Goal: Communication & Community: Answer question/provide support

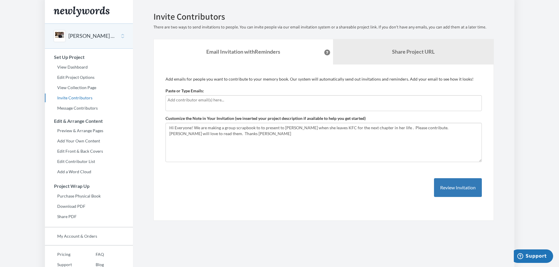
click at [179, 100] on input "text" at bounding box center [324, 100] width 312 height 6
click at [191, 102] on input "text" at bounding box center [324, 100] width 312 height 6
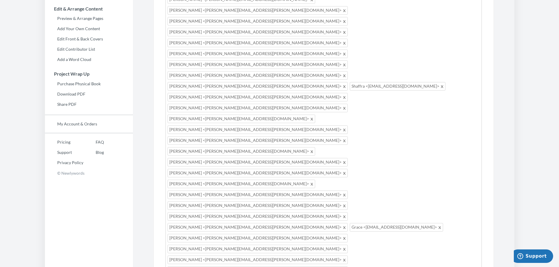
scroll to position [113, 0]
drag, startPoint x: 392, startPoint y: 185, endPoint x: 161, endPoint y: 170, distance: 230.8
drag, startPoint x: 381, startPoint y: 185, endPoint x: 276, endPoint y: 171, distance: 106.6
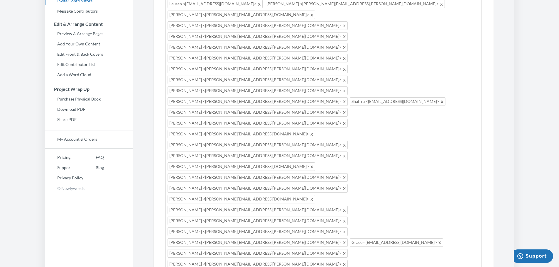
scroll to position [25, 0]
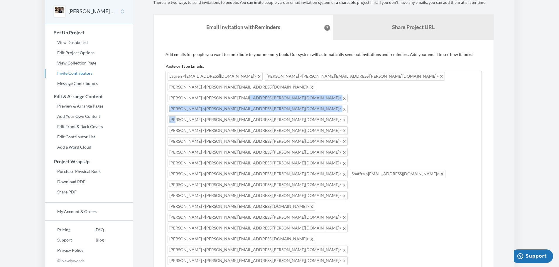
drag, startPoint x: 467, startPoint y: 76, endPoint x: 249, endPoint y: 87, distance: 217.7
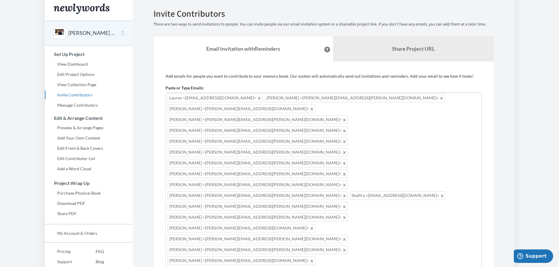
scroll to position [0, 0]
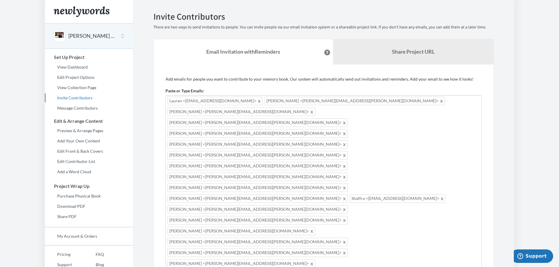
drag, startPoint x: 364, startPoint y: 124, endPoint x: 157, endPoint y: -16, distance: 249.7
click at [157, 0] on html "Main menu [PERSON_NAME] - Goodbye and Good Luck! Select a project [PERSON_NAME]…" at bounding box center [279, 133] width 559 height 267
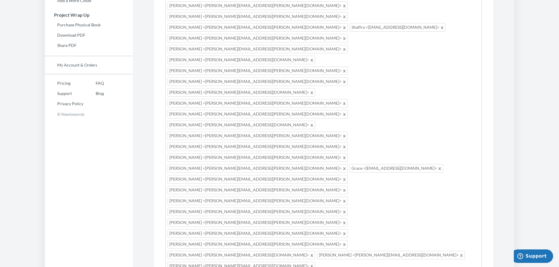
drag, startPoint x: 372, startPoint y: 123, endPoint x: 213, endPoint y: 131, distance: 159.8
click at [214, 131] on div "[PERSON_NAME] <[PERSON_NAME][EMAIL_ADDRESS][DOMAIN_NAME]> [PERSON_NAME] <[PERSO…" at bounding box center [323, 243] width 316 height 639
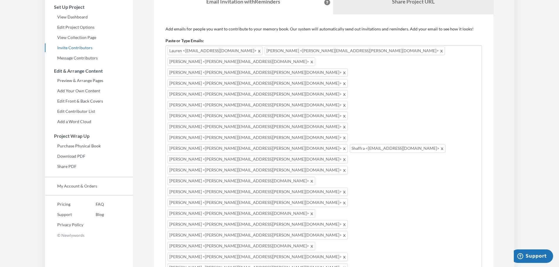
scroll to position [0, 0]
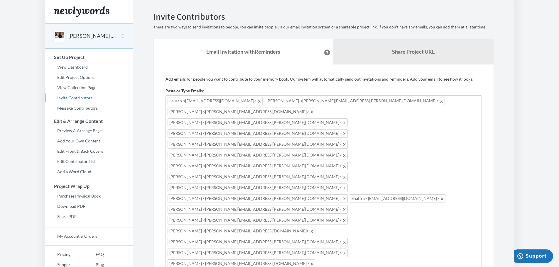
drag, startPoint x: 377, startPoint y: 125, endPoint x: 165, endPoint y: 100, distance: 214.2
drag, startPoint x: 355, startPoint y: 124, endPoint x: 218, endPoint y: -23, distance: 200.8
click at [218, 0] on html "Main menu [PERSON_NAME] - Goodbye and Good Luck! Select a project [PERSON_NAME]…" at bounding box center [279, 133] width 559 height 267
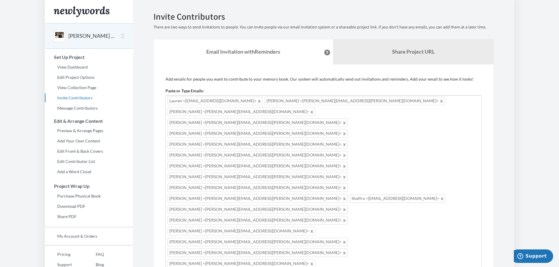
scroll to position [171, 0]
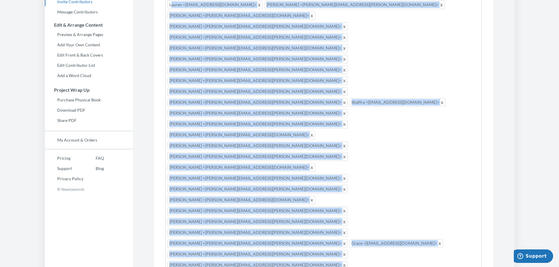
scroll to position [76, 0]
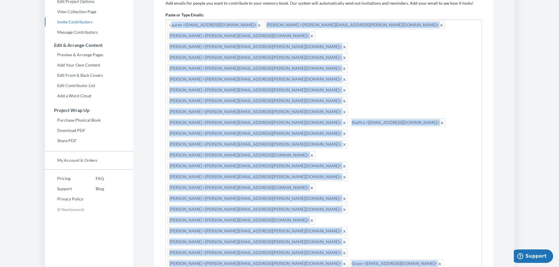
drag, startPoint x: 416, startPoint y: 125, endPoint x: 163, endPoint y: 25, distance: 272.8
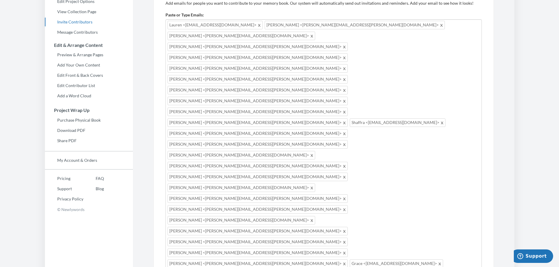
drag, startPoint x: 298, startPoint y: 198, endPoint x: 265, endPoint y: 199, distance: 32.9
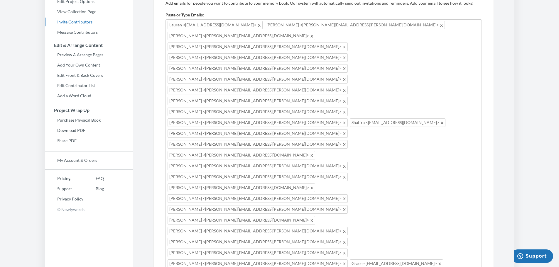
click at [257, 24] on span at bounding box center [259, 24] width 4 height 7
click at [229, 26] on span "[PERSON_NAME] <[PERSON_NAME][EMAIL_ADDRESS][PERSON_NAME][DOMAIN_NAME]>" at bounding box center [258, 25] width 180 height 9
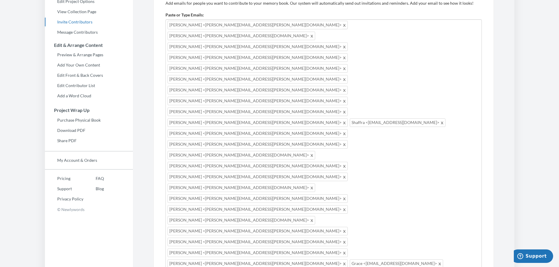
click at [342, 25] on span at bounding box center [344, 24] width 4 height 7
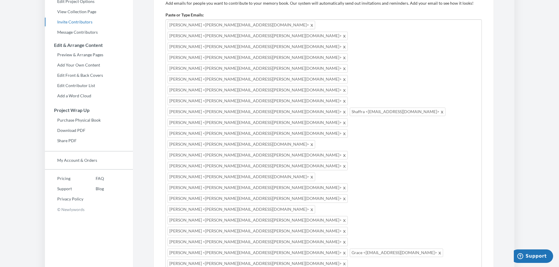
click at [310, 24] on span at bounding box center [312, 24] width 4 height 7
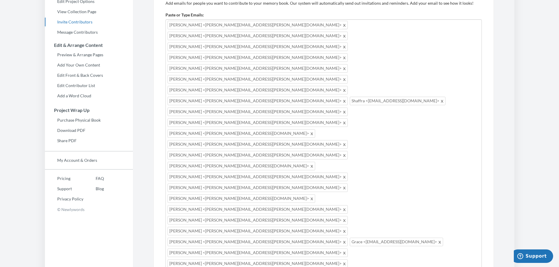
click at [342, 24] on span at bounding box center [344, 24] width 4 height 7
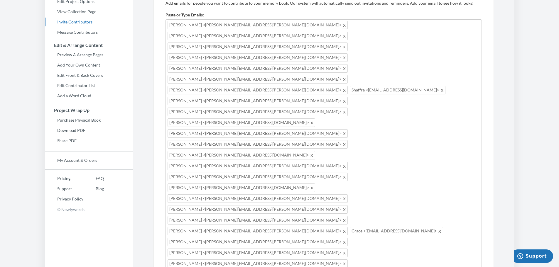
click at [342, 25] on span at bounding box center [344, 24] width 4 height 7
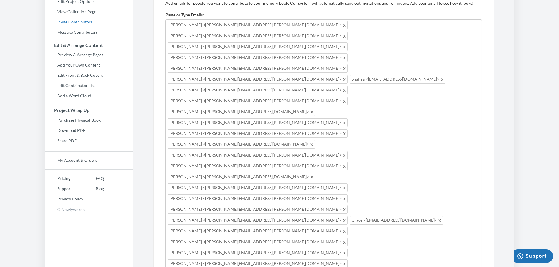
click at [342, 25] on span at bounding box center [344, 24] width 4 height 7
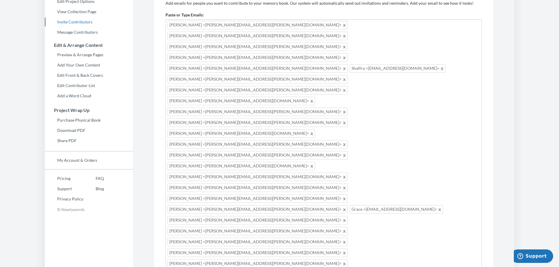
click at [342, 25] on span at bounding box center [344, 24] width 4 height 7
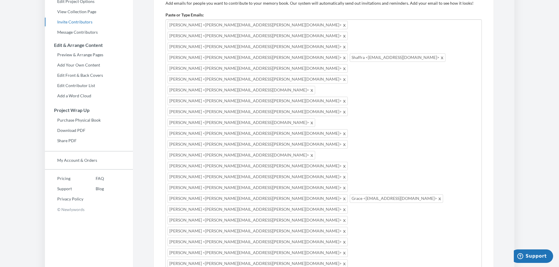
click at [342, 26] on span at bounding box center [344, 24] width 4 height 7
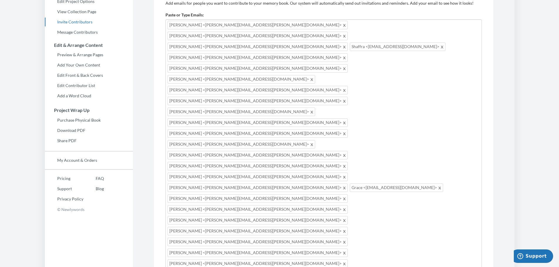
click at [342, 23] on span at bounding box center [344, 24] width 4 height 7
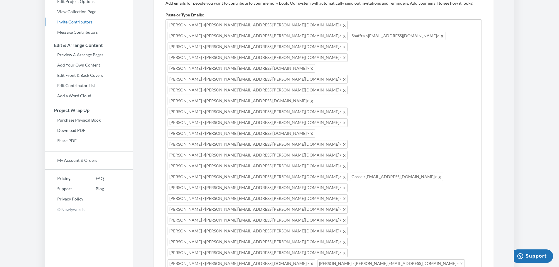
click at [342, 23] on span at bounding box center [344, 24] width 4 height 7
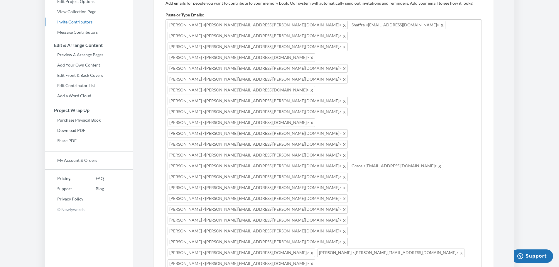
click at [342, 27] on span at bounding box center [344, 24] width 4 height 7
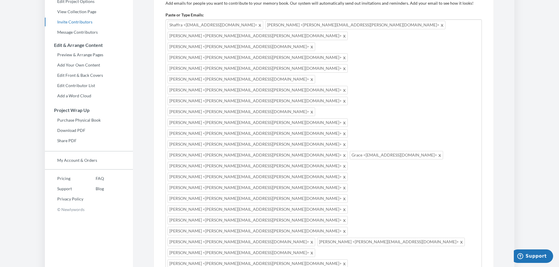
click at [258, 25] on span at bounding box center [260, 24] width 4 height 7
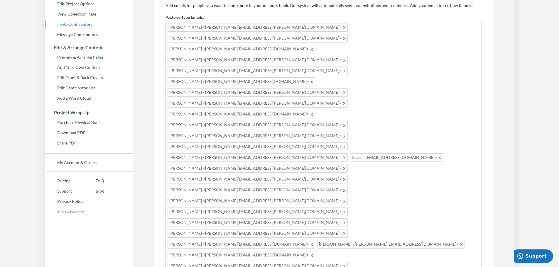
click at [342, 28] on span at bounding box center [344, 27] width 4 height 7
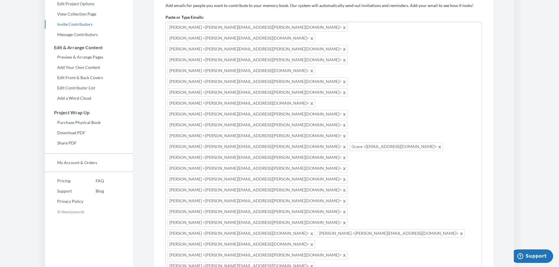
click at [342, 27] on span at bounding box center [344, 27] width 4 height 7
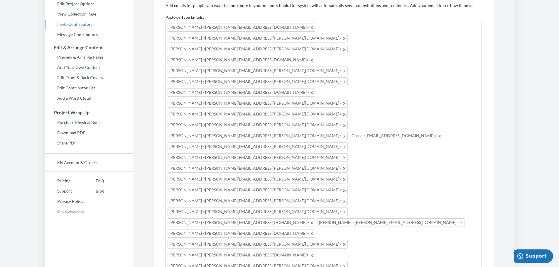
click at [310, 27] on span at bounding box center [312, 27] width 4 height 7
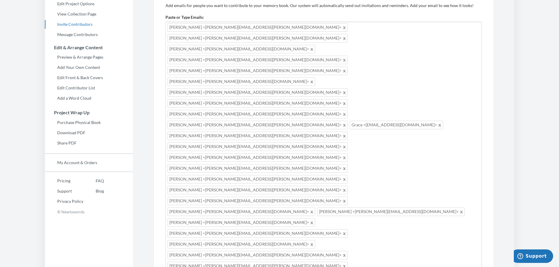
click at [342, 29] on span at bounding box center [344, 27] width 4 height 7
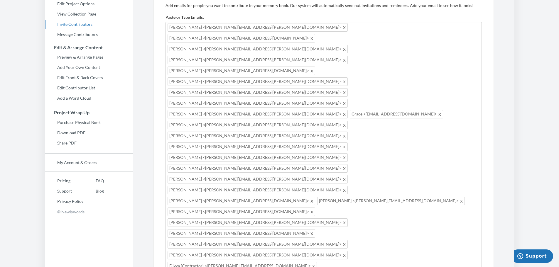
scroll to position [63, 0]
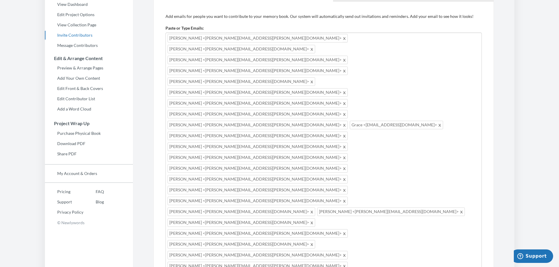
click at [342, 40] on span at bounding box center [344, 38] width 4 height 7
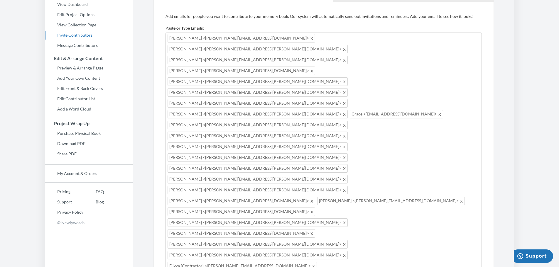
click at [310, 39] on span at bounding box center [312, 38] width 4 height 7
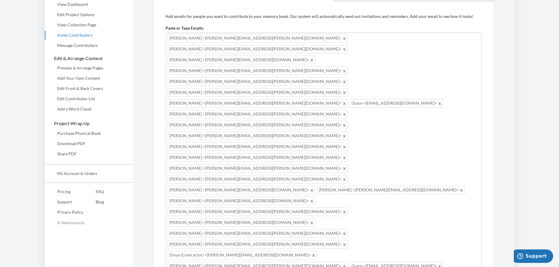
click at [342, 38] on span at bounding box center [344, 38] width 4 height 7
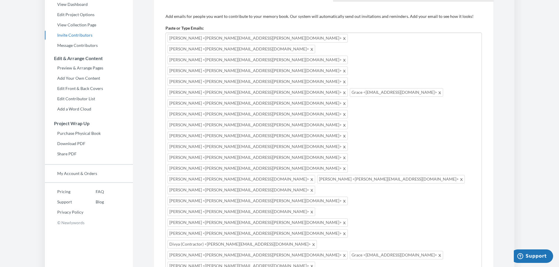
click at [342, 38] on span at bounding box center [344, 38] width 4 height 7
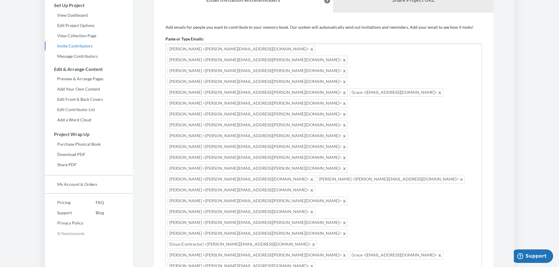
click at [310, 49] on span at bounding box center [312, 48] width 4 height 7
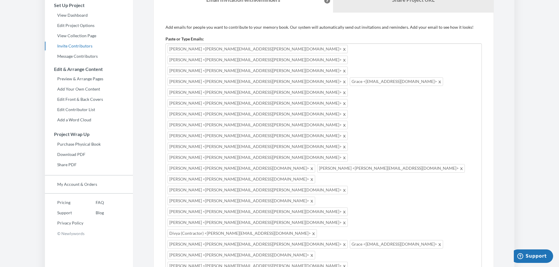
click at [342, 48] on span at bounding box center [344, 48] width 4 height 7
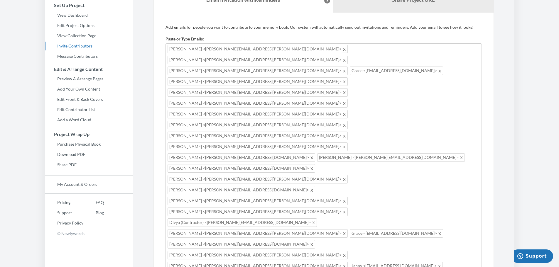
click at [342, 49] on span at bounding box center [344, 48] width 4 height 7
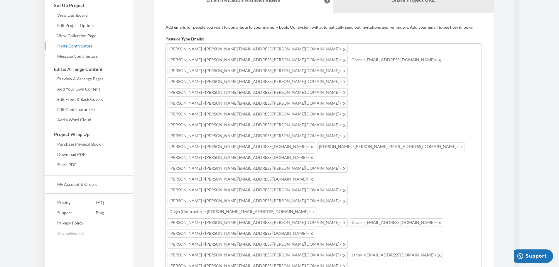
click at [342, 48] on span at bounding box center [344, 48] width 4 height 7
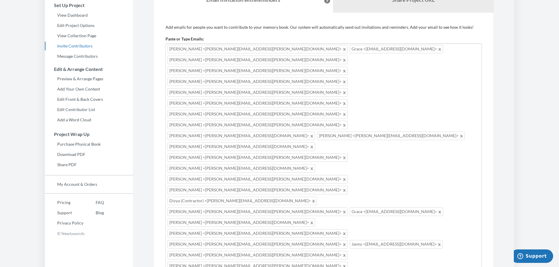
scroll to position [41, 0]
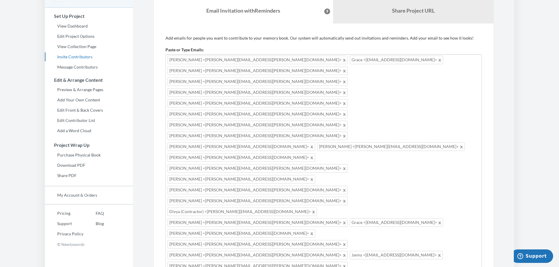
click at [342, 60] on span at bounding box center [344, 59] width 4 height 7
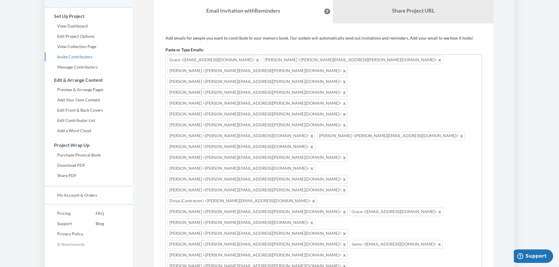
drag, startPoint x: 232, startPoint y: 60, endPoint x: 235, endPoint y: 62, distance: 3.7
click at [233, 60] on span "Grace <[EMAIL_ADDRESS][DOMAIN_NAME]>" at bounding box center [214, 60] width 93 height 9
click at [256, 60] on span at bounding box center [258, 59] width 4 height 7
click at [241, 60] on span "[PERSON_NAME] <[PERSON_NAME][EMAIL_ADDRESS][PERSON_NAME][DOMAIN_NAME]>" at bounding box center [258, 60] width 180 height 9
click at [342, 60] on span at bounding box center [344, 59] width 4 height 7
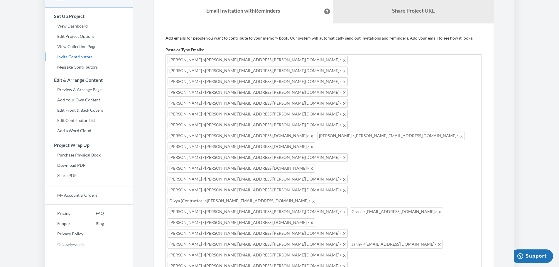
scroll to position [33, 0]
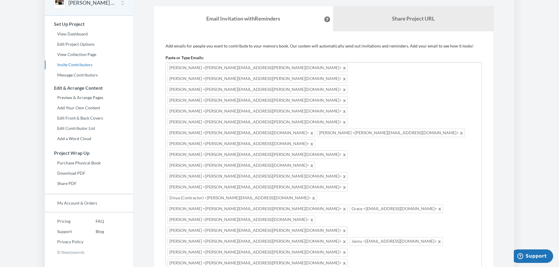
click at [342, 67] on span at bounding box center [344, 67] width 4 height 7
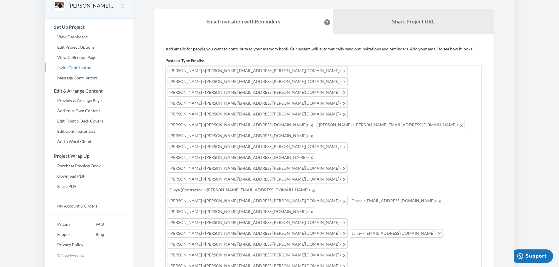
click at [342, 72] on span at bounding box center [344, 70] width 4 height 7
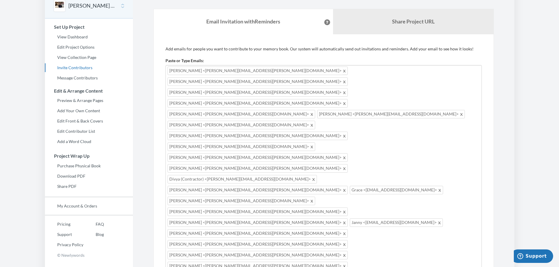
click at [342, 71] on span at bounding box center [344, 70] width 4 height 7
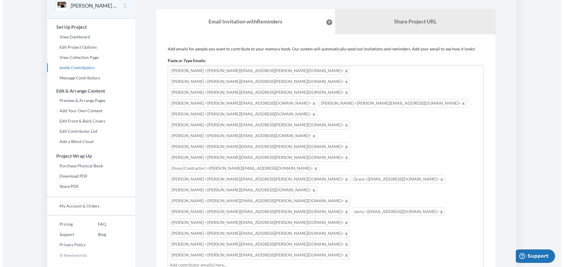
scroll to position [24, 0]
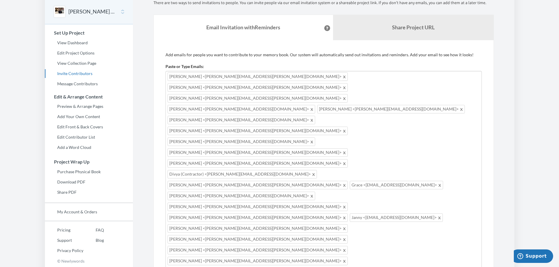
click at [342, 78] on span at bounding box center [344, 76] width 4 height 7
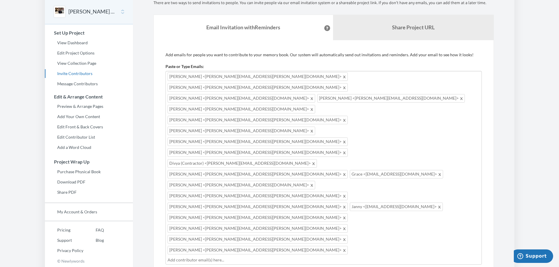
click at [342, 77] on span at bounding box center [344, 76] width 4 height 7
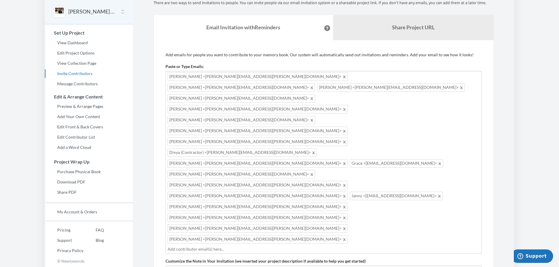
click at [342, 77] on span at bounding box center [344, 76] width 4 height 7
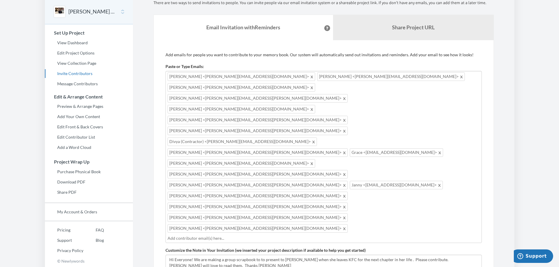
click at [244, 77] on span "[PERSON_NAME] <[PERSON_NAME][EMAIL_ADDRESS][DOMAIN_NAME]>" at bounding box center [242, 76] width 148 height 9
click at [310, 76] on span at bounding box center [312, 76] width 4 height 7
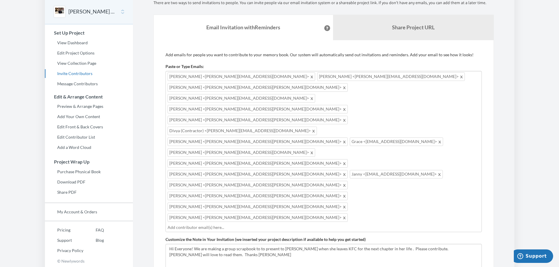
click at [310, 77] on span at bounding box center [312, 76] width 4 height 7
click at [310, 78] on span at bounding box center [312, 76] width 4 height 7
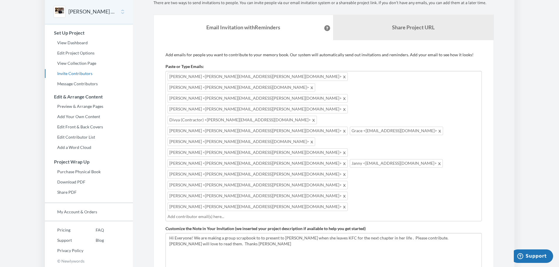
click at [342, 78] on span at bounding box center [344, 76] width 4 height 7
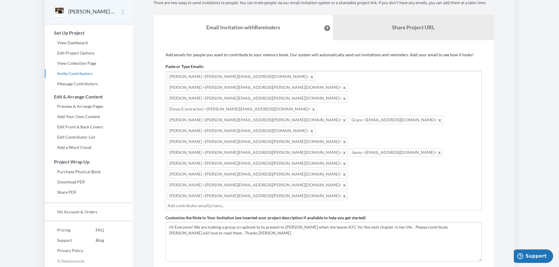
click at [310, 77] on span at bounding box center [312, 76] width 4 height 7
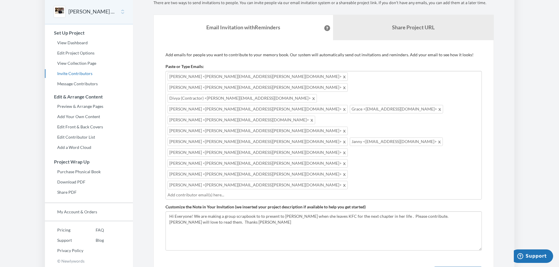
click at [342, 77] on span at bounding box center [344, 76] width 4 height 7
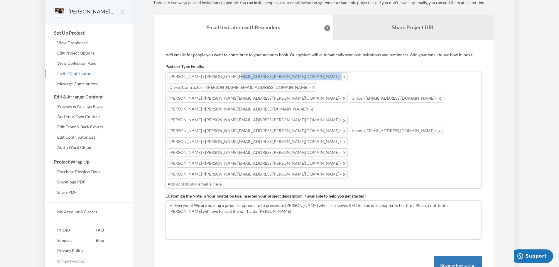
click at [231, 77] on span "[PERSON_NAME] <[PERSON_NAME][EMAIL_ADDRESS][PERSON_NAME][DOMAIN_NAME]>" at bounding box center [258, 76] width 180 height 9
click at [342, 77] on span at bounding box center [344, 76] width 4 height 7
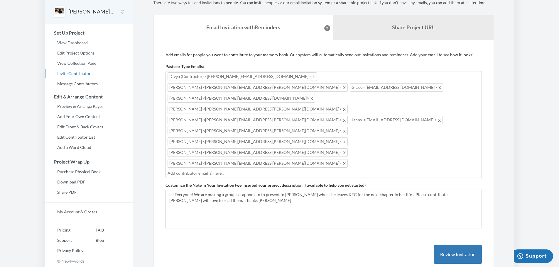
click at [312, 78] on span at bounding box center [314, 76] width 4 height 7
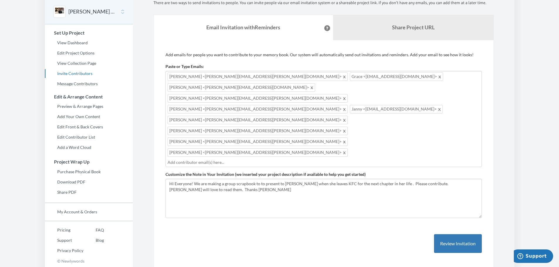
click at [342, 77] on span at bounding box center [344, 76] width 4 height 7
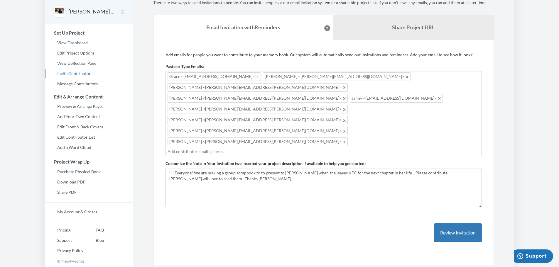
click at [256, 78] on span at bounding box center [258, 76] width 4 height 7
click at [310, 77] on span at bounding box center [312, 76] width 4 height 7
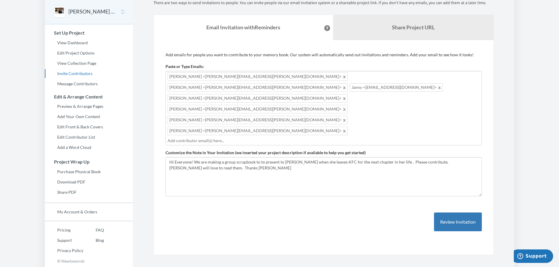
click at [342, 77] on span at bounding box center [344, 76] width 4 height 7
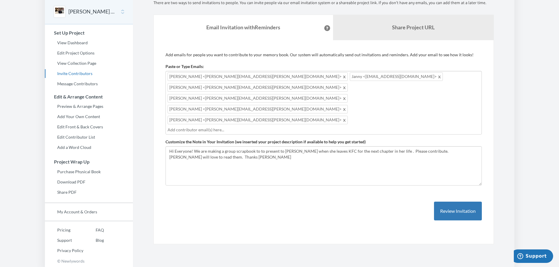
click at [342, 76] on span at bounding box center [344, 76] width 4 height 7
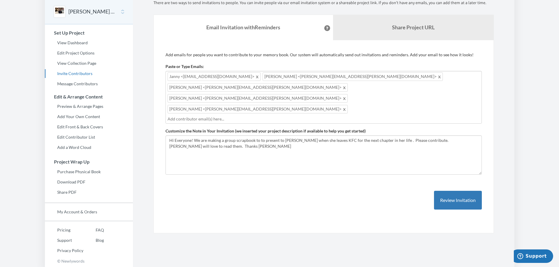
click at [255, 77] on span at bounding box center [257, 76] width 4 height 7
click at [342, 77] on span at bounding box center [344, 76] width 4 height 7
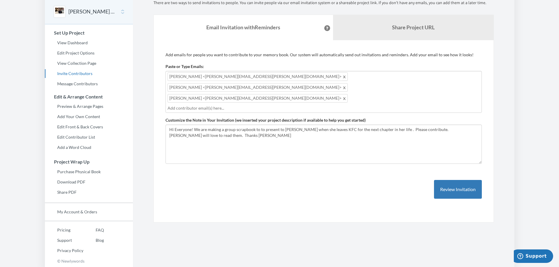
click at [342, 77] on span at bounding box center [344, 76] width 4 height 7
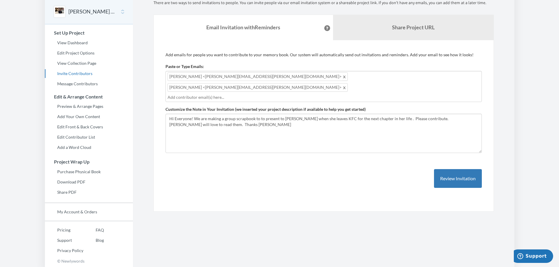
click at [342, 77] on span at bounding box center [344, 76] width 4 height 7
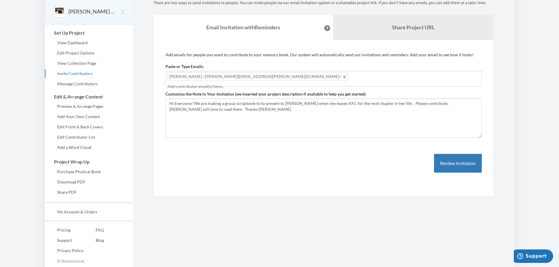
click at [342, 76] on span at bounding box center [344, 76] width 4 height 7
type input "[PERSON_NAME][EMAIL_ADDRESS][PERSON_NAME][DOMAIN_NAME]"
click at [450, 165] on button "Review Invitation" at bounding box center [458, 163] width 48 height 19
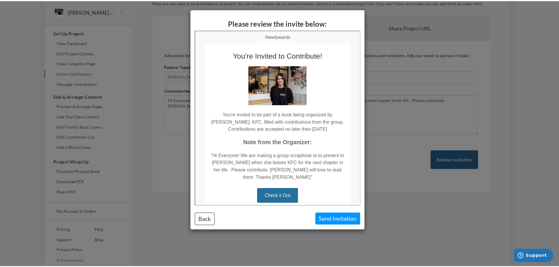
scroll to position [0, 0]
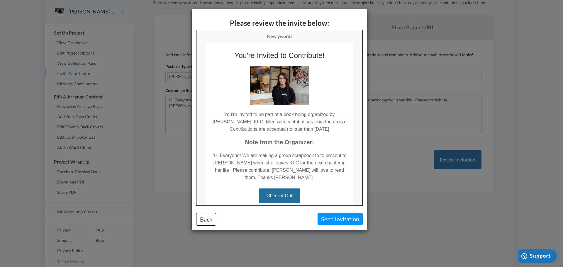
click at [278, 188] on link "Check it Out" at bounding box center [278, 195] width 41 height 15
click at [337, 219] on button "Send Invitation" at bounding box center [340, 219] width 45 height 12
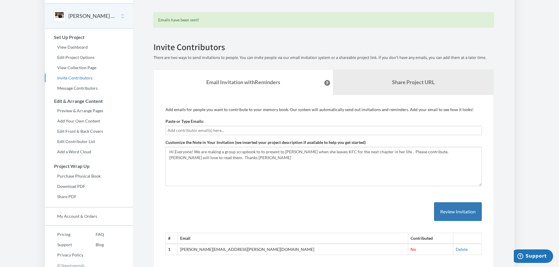
scroll to position [44, 0]
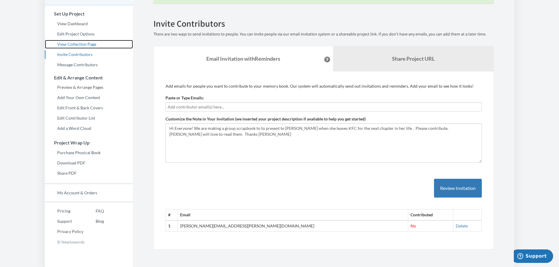
click at [63, 42] on link "View Collection Page" at bounding box center [89, 44] width 88 height 9
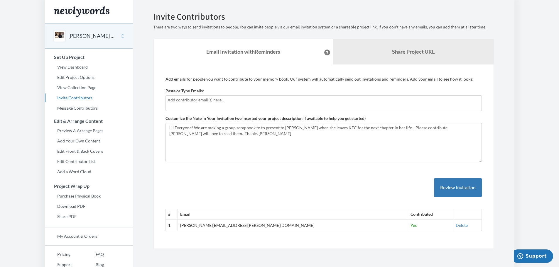
click at [175, 102] on input "text" at bounding box center [324, 100] width 312 height 6
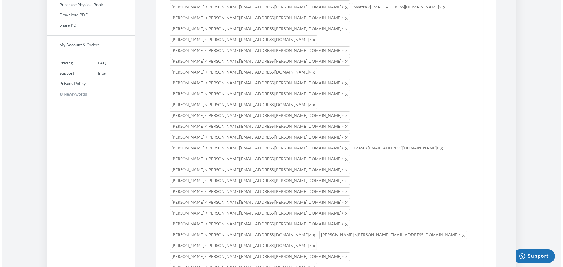
scroll to position [200, 0]
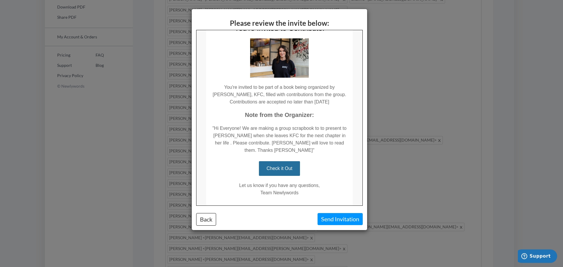
scroll to position [31, 0]
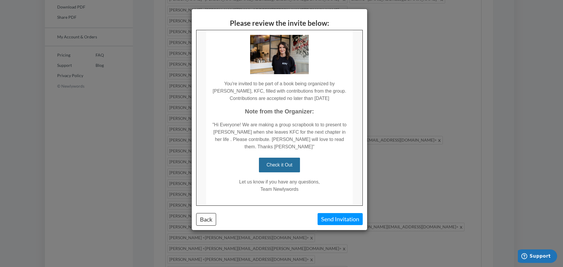
click at [283, 158] on link "Check it Out" at bounding box center [278, 165] width 41 height 15
click at [333, 219] on button "Send Invitation" at bounding box center [340, 219] width 45 height 12
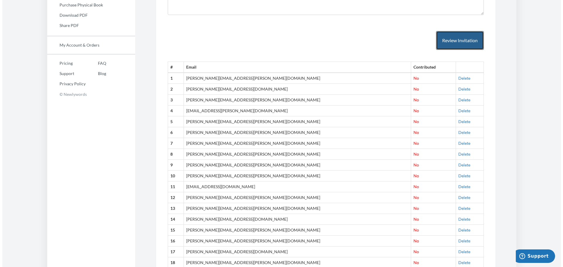
scroll to position [107, 0]
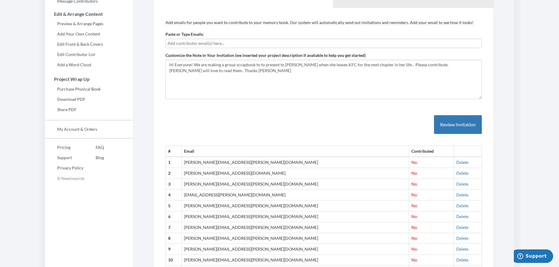
click at [175, 43] on input "text" at bounding box center [324, 43] width 312 height 6
type input "amy.rampton@yum.com"
click at [454, 121] on button "Review Invitation" at bounding box center [458, 124] width 48 height 19
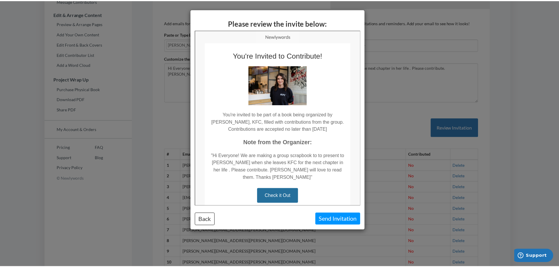
scroll to position [0, 0]
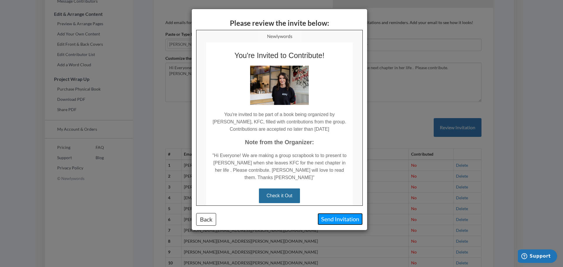
click at [341, 219] on button "Send Invitation" at bounding box center [340, 219] width 45 height 12
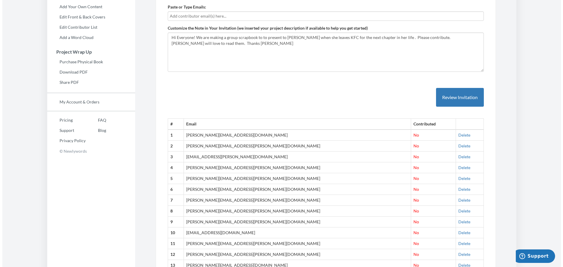
scroll to position [89, 0]
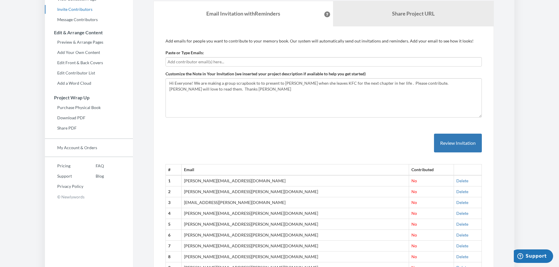
click at [188, 60] on input "text" at bounding box center [324, 62] width 312 height 6
type input "khrystyna.shevchuk@yum.com"
click at [462, 143] on button "Review Invitation" at bounding box center [458, 143] width 48 height 19
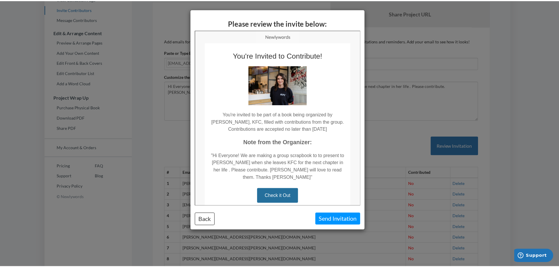
scroll to position [0, 0]
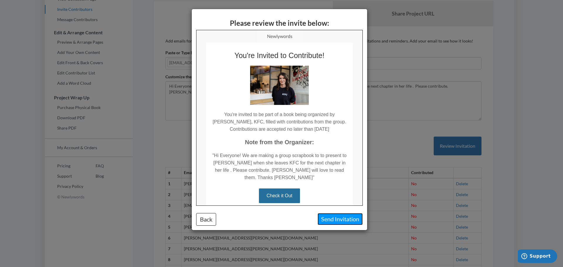
click at [327, 218] on button "Send Invitation" at bounding box center [340, 219] width 45 height 12
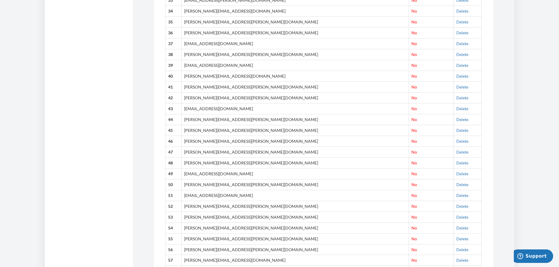
scroll to position [675, 0]
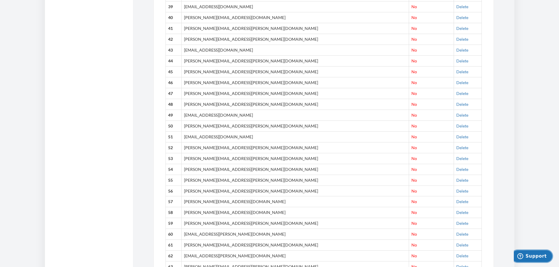
click at [533, 256] on span "Support" at bounding box center [535, 256] width 21 height 5
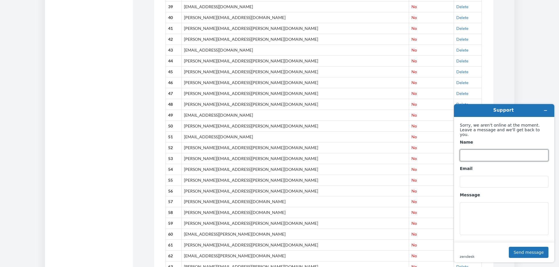
click at [476, 151] on input "Name" at bounding box center [504, 156] width 89 height 12
type input "Samantha Jordan"
type input "[PERSON_NAME][EMAIL_ADDRESS][PERSON_NAME][DOMAIN_NAME]"
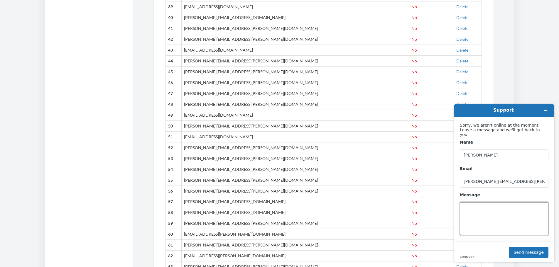
click at [471, 208] on textarea "Message" at bounding box center [504, 218] width 89 height 33
type textarea "I"
click at [491, 219] on textarea "Hi I have added the contributor's emails but they don't seem to have been sent?…" at bounding box center [504, 218] width 89 height 33
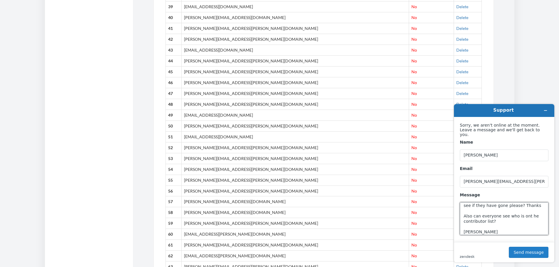
type textarea "Hi I have added the contributor's emails but they don't seem to have been sent?…"
click at [537, 250] on button "Send message" at bounding box center [529, 252] width 40 height 11
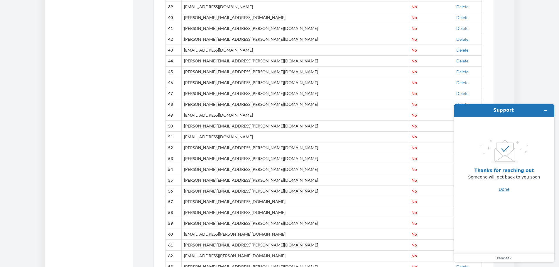
click at [503, 189] on button "Done" at bounding box center [504, 189] width 11 height 11
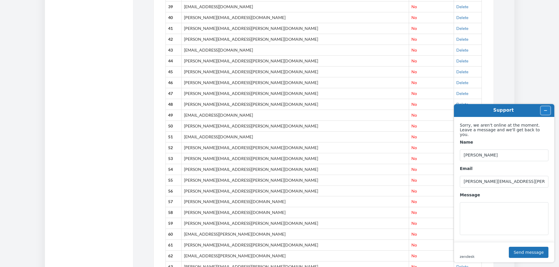
click at [542, 109] on button "Minimize widget" at bounding box center [545, 111] width 9 height 8
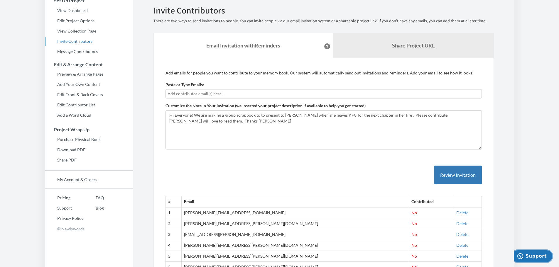
scroll to position [0, 0]
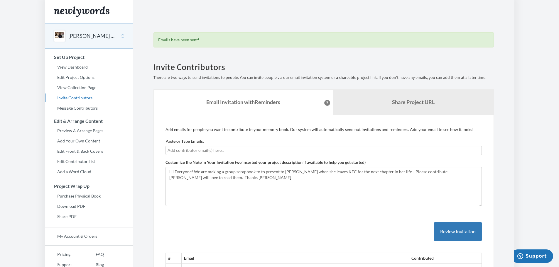
click at [187, 152] on input "text" at bounding box center [324, 150] width 312 height 6
click at [176, 151] on input "text" at bounding box center [324, 150] width 312 height 6
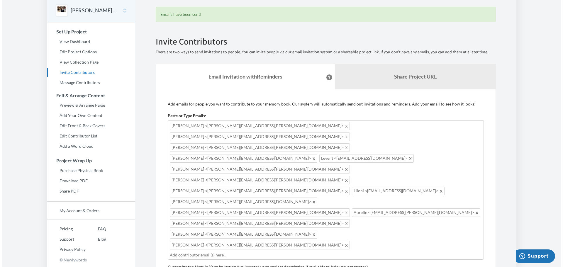
scroll to position [88, 0]
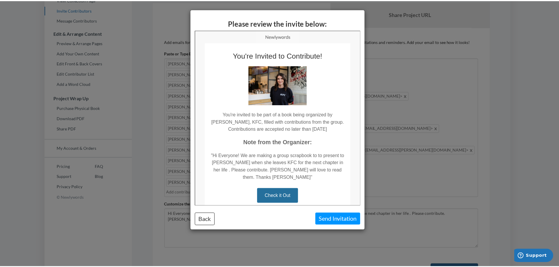
scroll to position [0, 0]
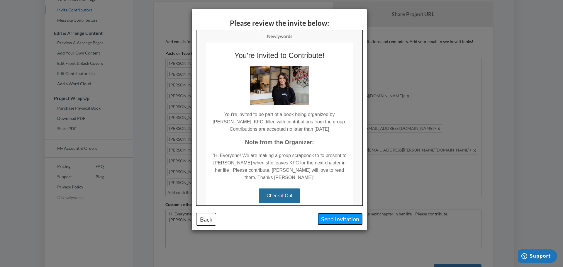
click at [349, 220] on button "Send Invitation" at bounding box center [340, 219] width 45 height 12
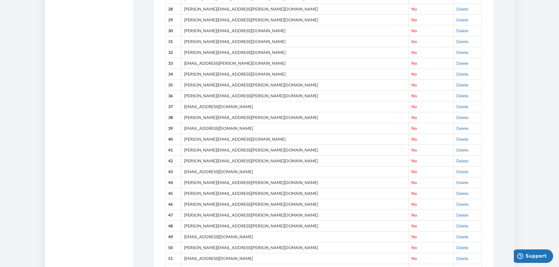
scroll to position [557, 0]
